Goal: Task Accomplishment & Management: Manage account settings

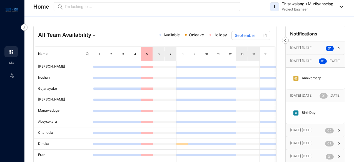
click at [316, 47] on p "[DATE] [DATE]" at bounding box center [308, 48] width 36 height 6
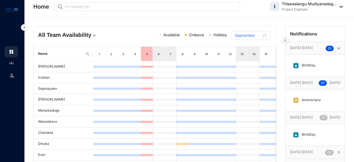
click at [305, 62] on div "BirthDay" at bounding box center [315, 65] width 50 height 13
click at [295, 66] on img at bounding box center [296, 66] width 6 height 6
click at [285, 41] on img at bounding box center [285, 40] width 7 height 7
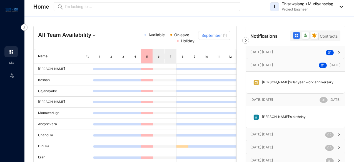
click at [278, 53] on p "[DATE] [DATE]" at bounding box center [287, 52] width 75 height 6
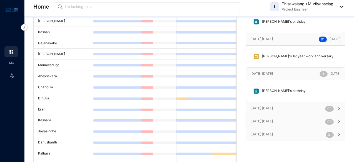
scroll to position [56, 0]
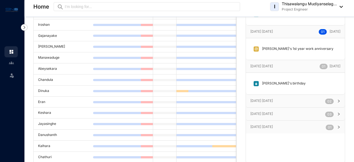
click at [278, 98] on p "[DATE] [DATE]" at bounding box center [287, 101] width 75 height 6
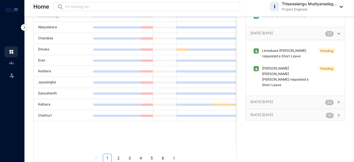
scroll to position [111, 0]
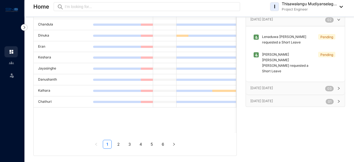
click at [273, 85] on p "[DATE] [DATE]" at bounding box center [287, 88] width 75 height 6
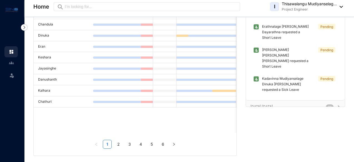
scroll to position [113, 0]
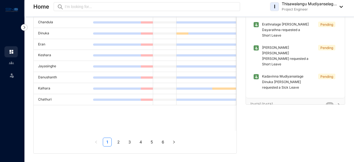
click at [264, 102] on p "[DATE] [DATE]" at bounding box center [287, 105] width 75 height 6
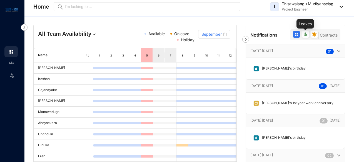
scroll to position [0, 0]
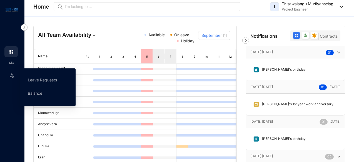
click at [14, 77] on div "Leave" at bounding box center [10, 75] width 13 height 12
click at [46, 82] on link "Leave Requests" at bounding box center [42, 80] width 29 height 5
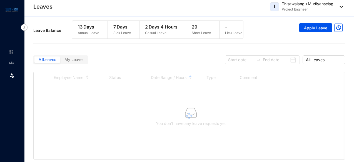
click at [73, 61] on span "My Leave" at bounding box center [73, 59] width 18 height 5
click at [60, 61] on input "My Leave" at bounding box center [60, 61] width 0 height 0
